Goal: Information Seeking & Learning: Learn about a topic

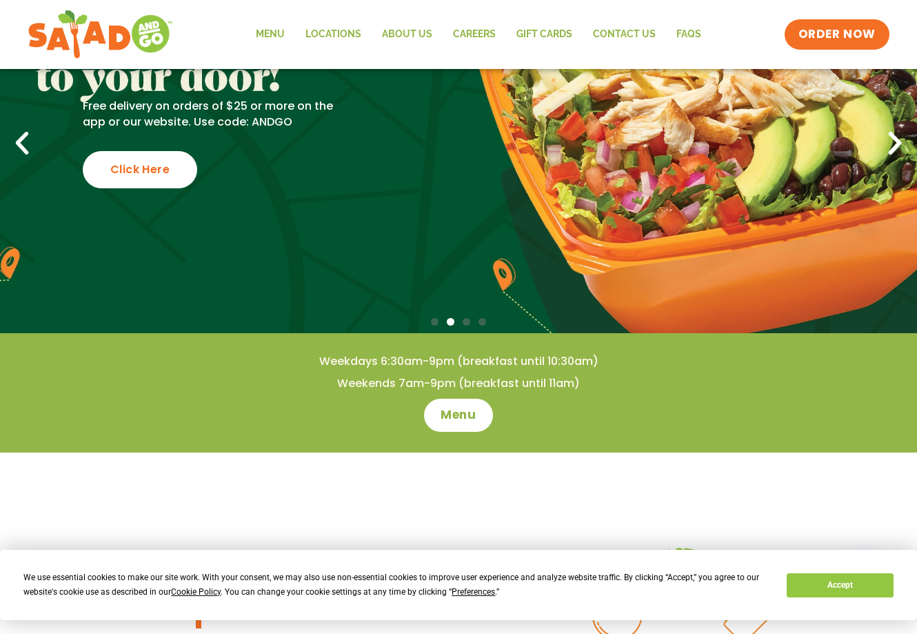
scroll to position [138, 0]
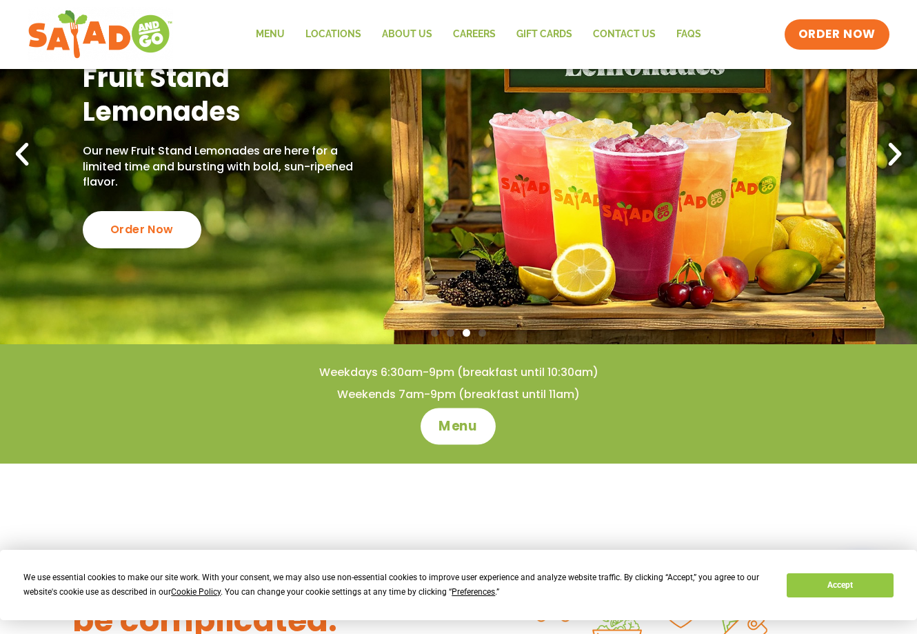
click at [456, 428] on span "Menu" at bounding box center [458, 426] width 39 height 18
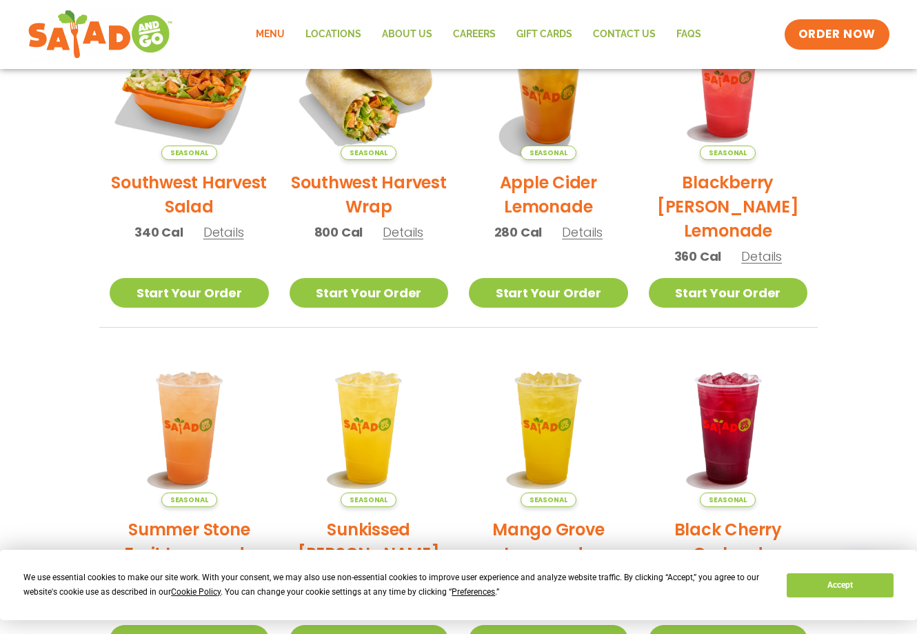
scroll to position [320, 0]
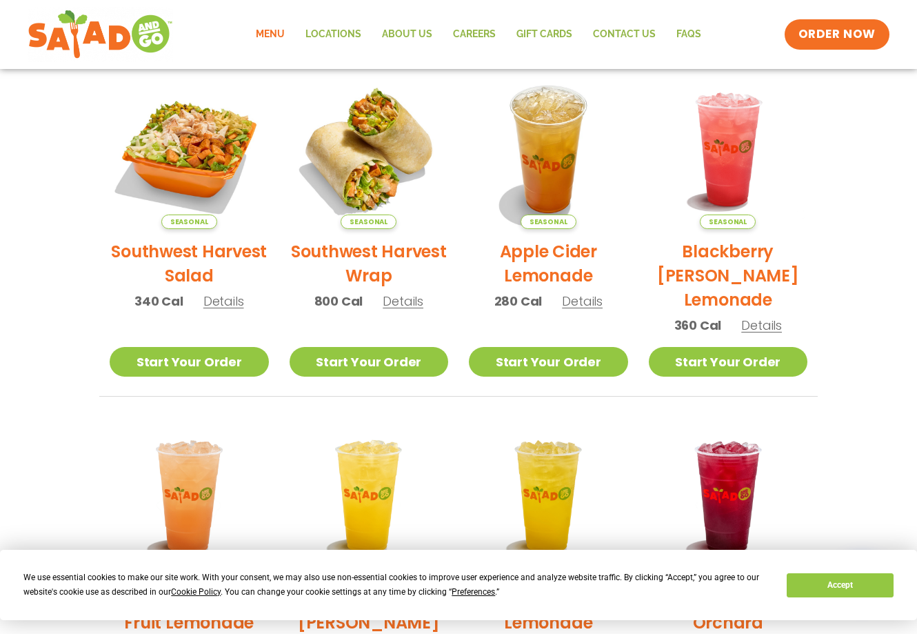
click at [732, 288] on h2 "Blackberry Bramble Lemonade" at bounding box center [728, 275] width 159 height 72
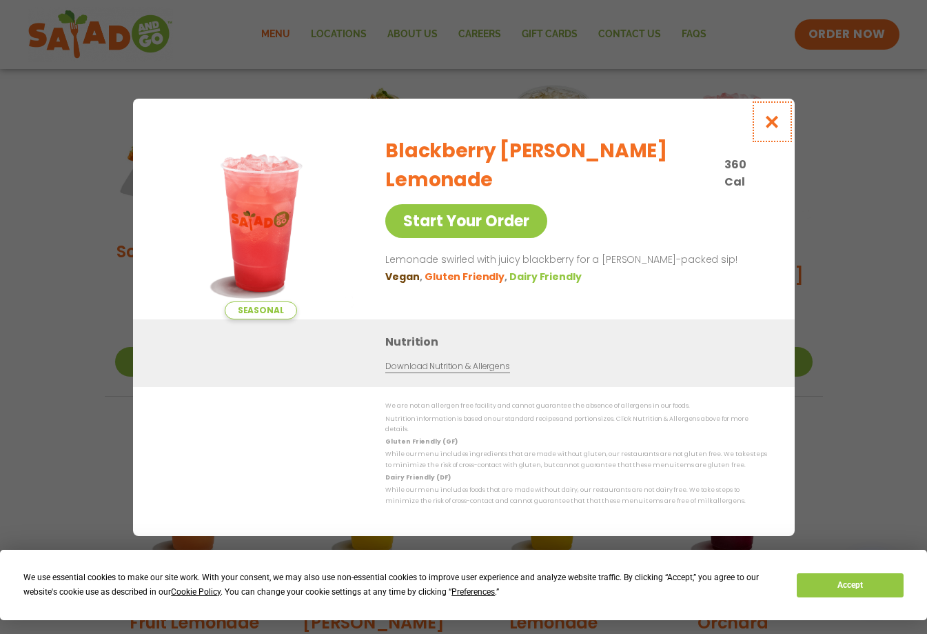
click at [771, 126] on icon "Close modal" at bounding box center [771, 121] width 17 height 14
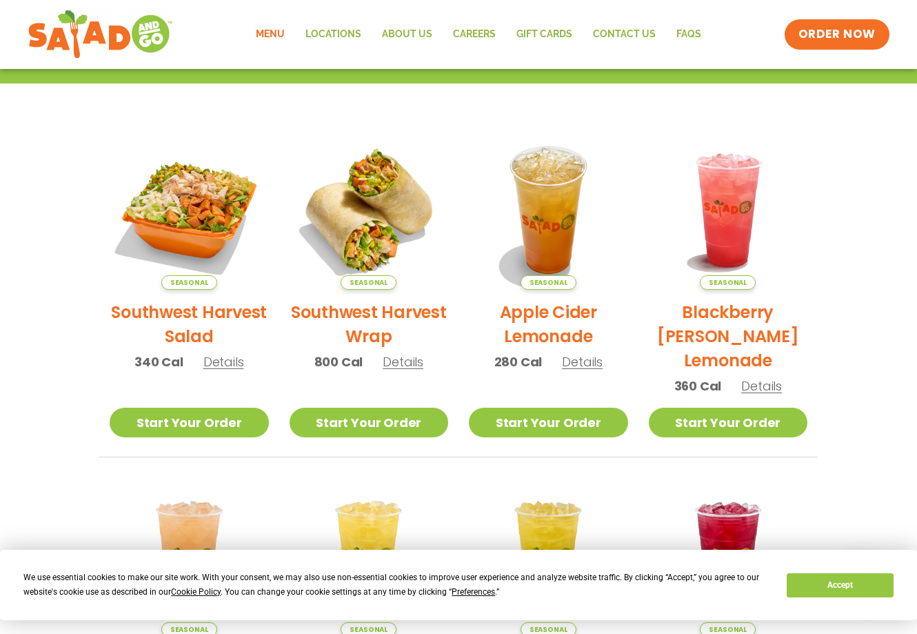
scroll to position [251, 0]
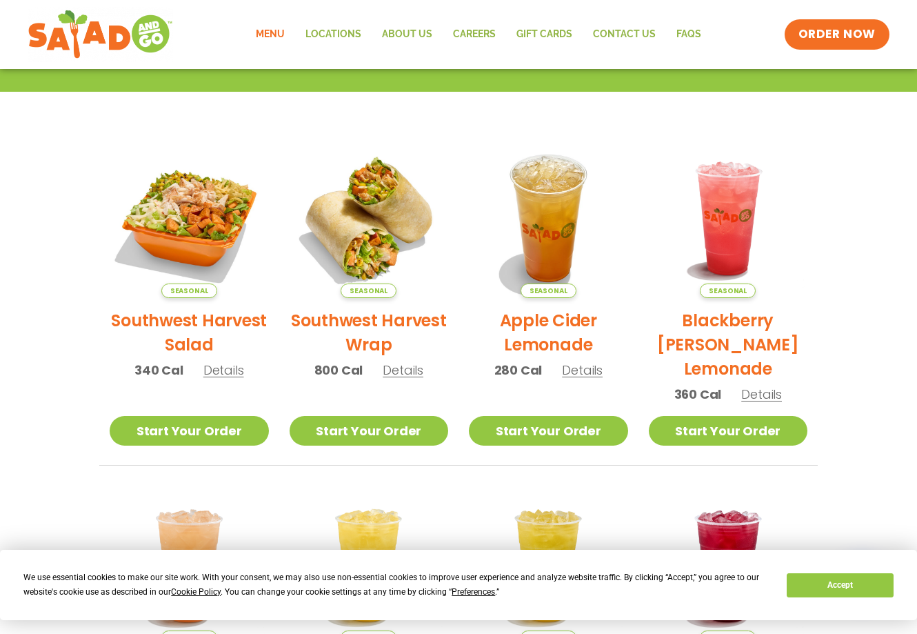
click at [201, 320] on h2 "Southwest Harvest Salad" at bounding box center [189, 332] width 159 height 48
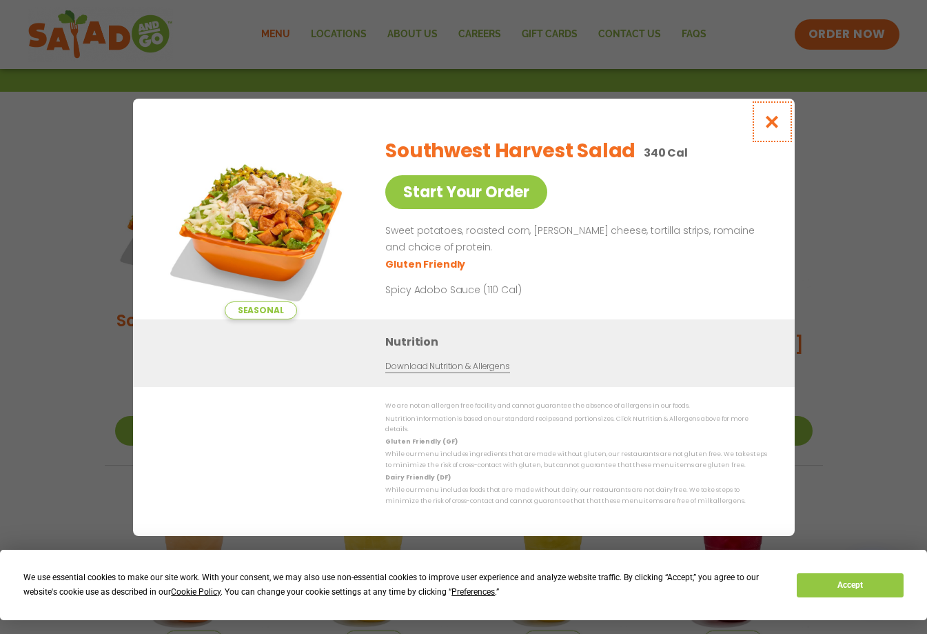
click at [768, 128] on icon "Close modal" at bounding box center [771, 121] width 17 height 14
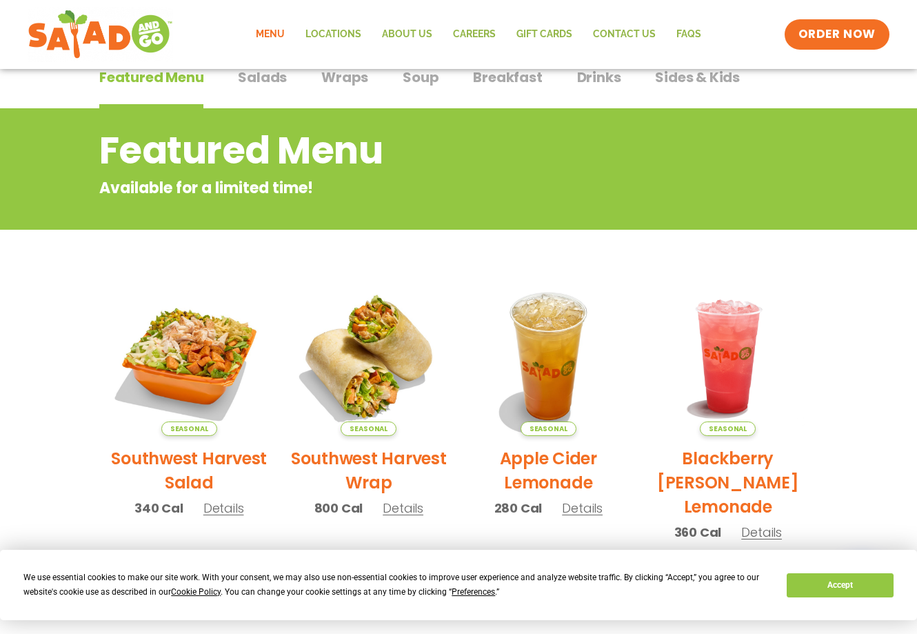
scroll to position [44, 0]
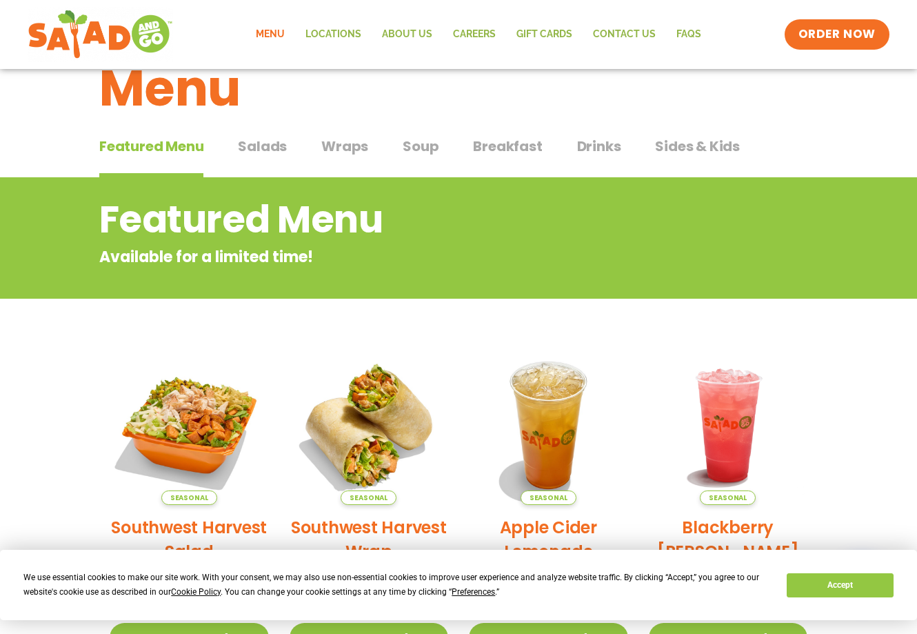
click at [259, 144] on span "Salads" at bounding box center [262, 146] width 49 height 21
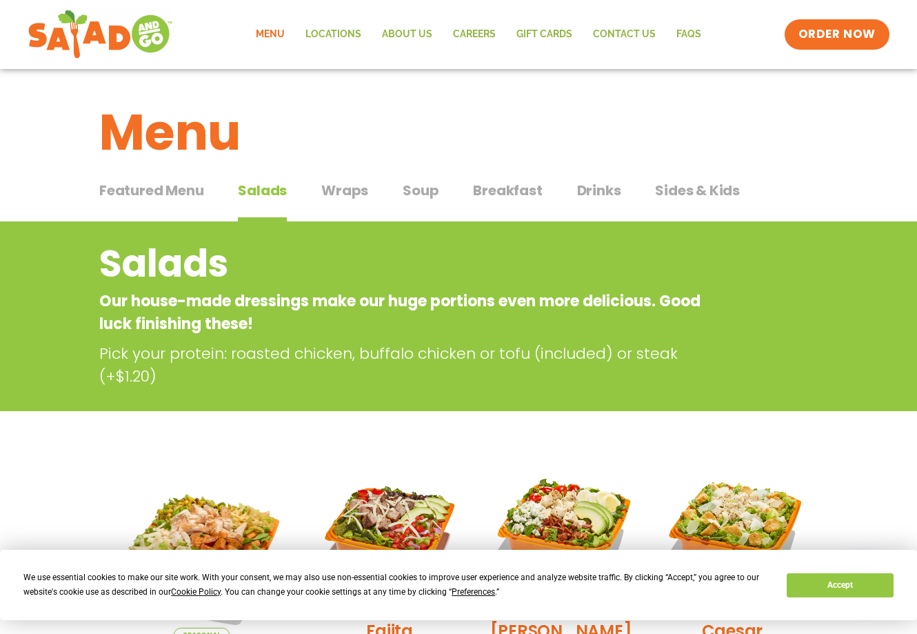
click at [410, 192] on span "Soup" at bounding box center [421, 190] width 36 height 21
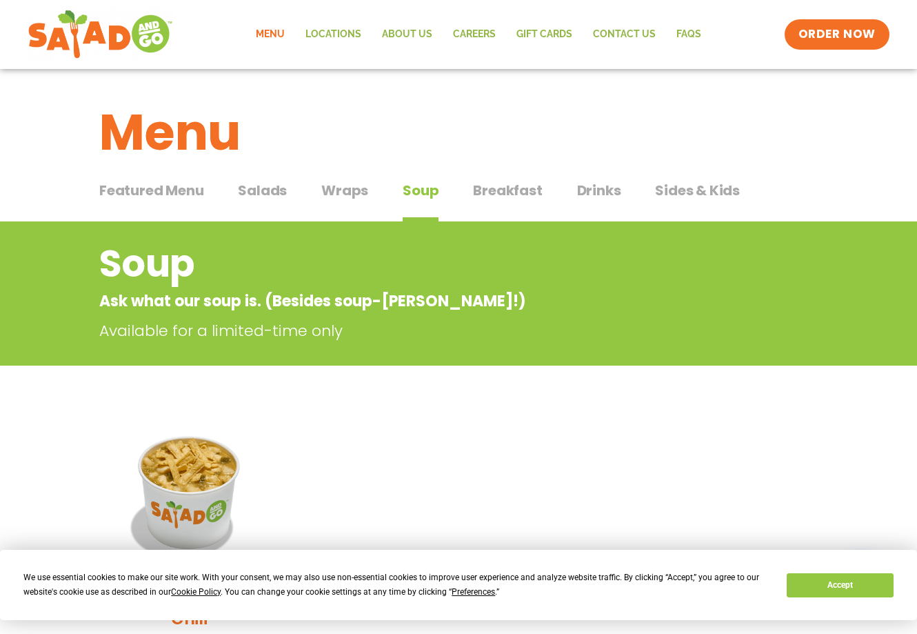
click at [510, 188] on span "Breakfast" at bounding box center [507, 190] width 69 height 21
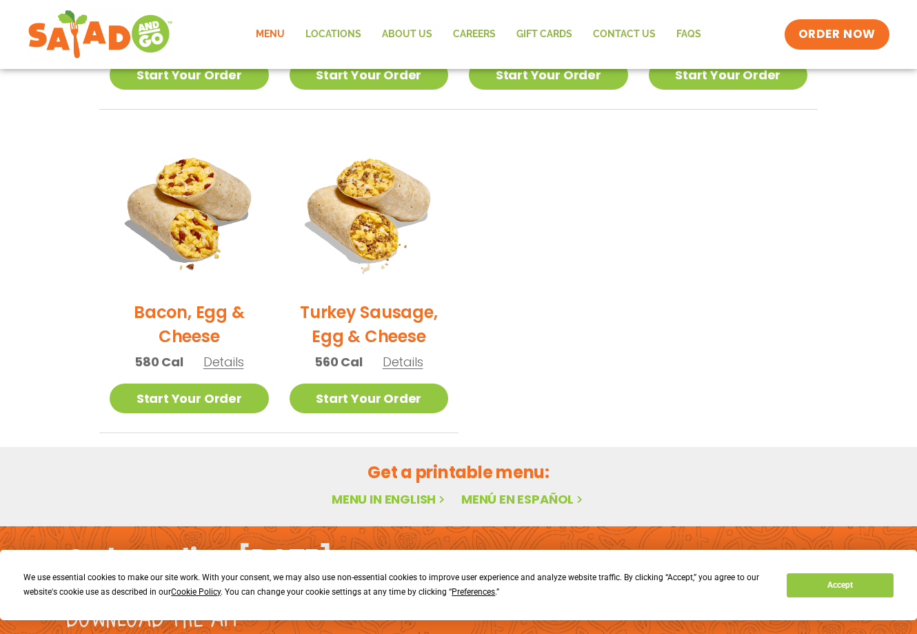
scroll to position [621, 0]
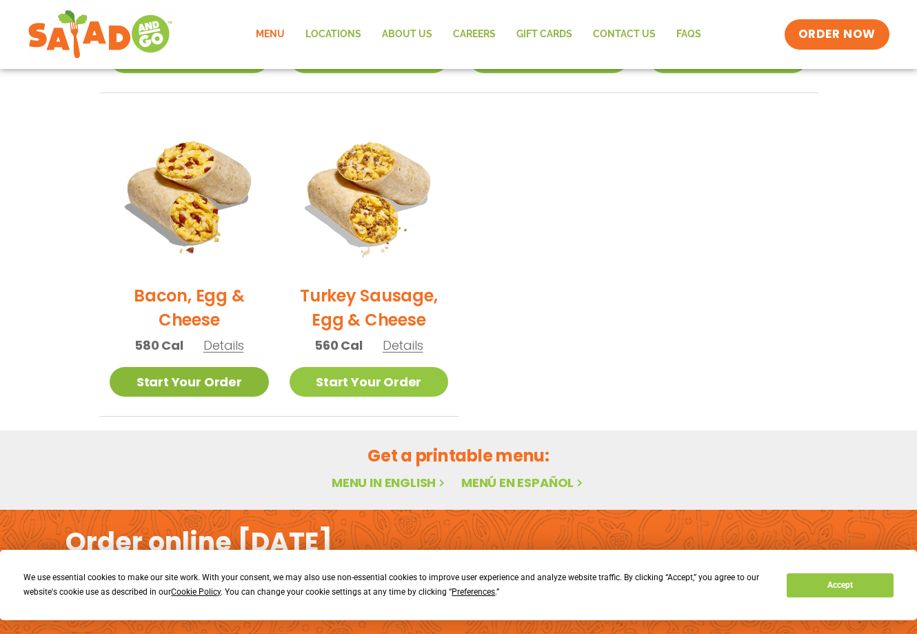
click at [190, 386] on link "Start Your Order" at bounding box center [189, 382] width 159 height 30
